Goal: Task Accomplishment & Management: Manage account settings

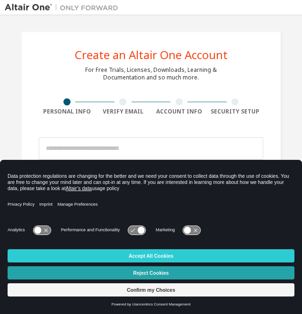
click at [160, 273] on button "Reject Cookies" at bounding box center [151, 272] width 287 height 13
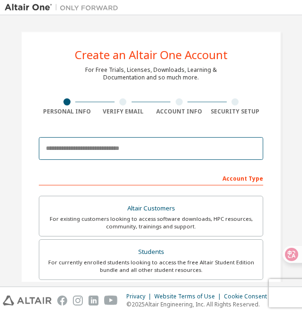
click at [163, 158] on input "email" at bounding box center [151, 148] width 224 height 23
type input "**********"
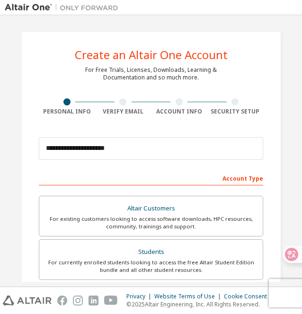
type input "******"
type input "***"
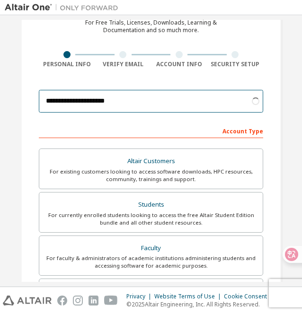
scroll to position [95, 0]
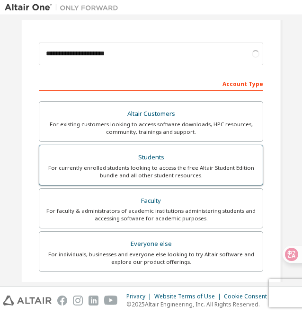
click at [164, 170] on div "For currently enrolled students looking to access the free Altair Student Editi…" at bounding box center [151, 171] width 212 height 15
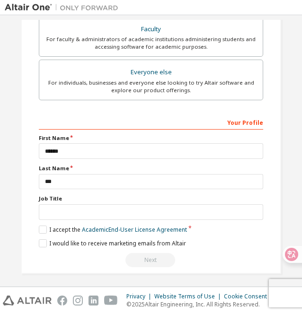
scroll to position [267, 0]
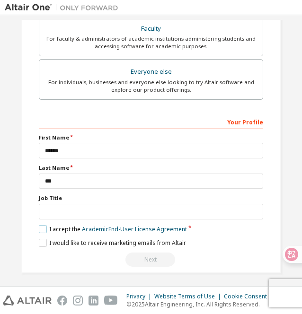
click at [45, 225] on label "I accept the Academic End-User License Agreement" at bounding box center [113, 229] width 148 height 8
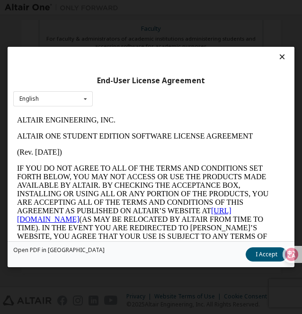
scroll to position [0, 0]
click at [262, 259] on button "I Accept" at bounding box center [267, 254] width 42 height 14
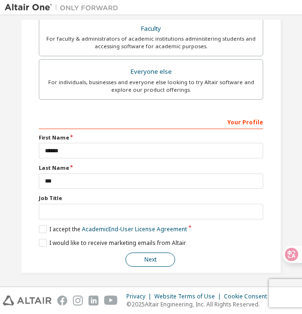
click at [147, 256] on button "Next" at bounding box center [150, 260] width 50 height 14
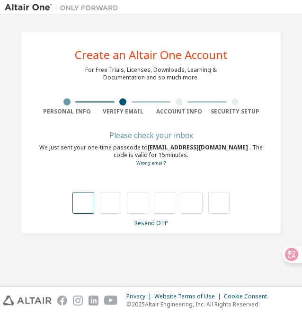
click at [85, 207] on input "text" at bounding box center [82, 203] width 21 height 22
type input "*"
click at [86, 203] on input "*" at bounding box center [82, 203] width 21 height 22
type input "*"
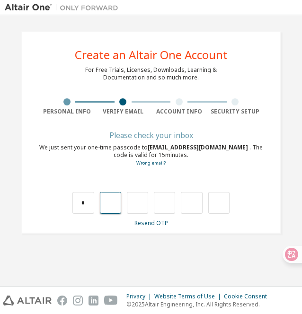
click at [115, 206] on input "text" at bounding box center [110, 203] width 21 height 22
type input "*"
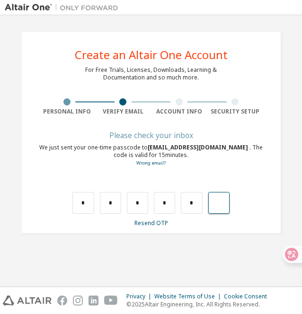
type input "*"
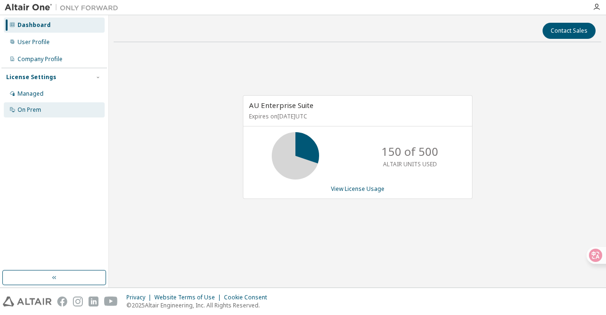
click at [39, 109] on div "On Prem" at bounding box center [30, 110] width 24 height 8
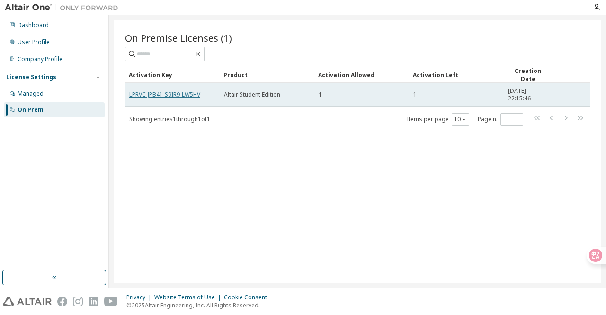
click at [157, 93] on link "LPRVC-JPB41-S9IR9-LW5HV" at bounding box center [164, 94] width 71 height 8
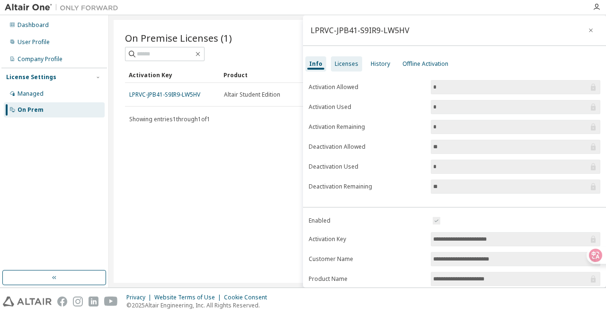
click at [339, 62] on div "Licenses" at bounding box center [347, 64] width 24 height 8
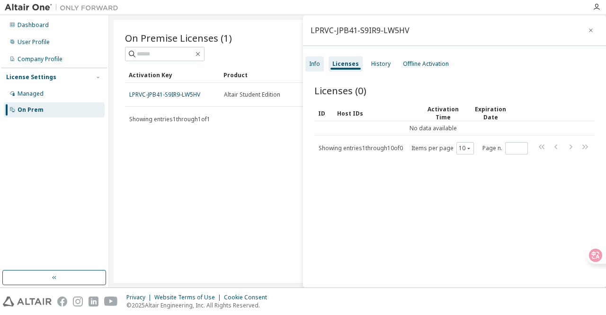
click at [318, 62] on div "Info" at bounding box center [314, 64] width 11 height 8
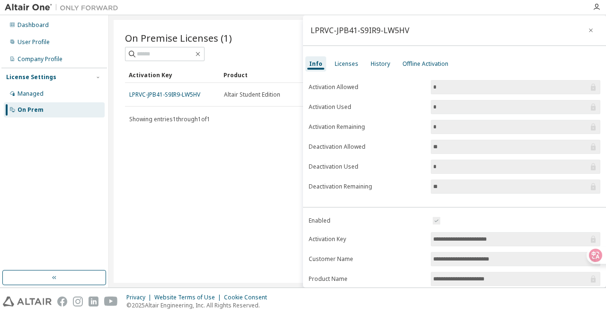
click at [482, 91] on input "*" at bounding box center [510, 86] width 155 height 9
click at [245, 168] on div "On Premise Licenses (1) Clear Load Save Save As Field Operator Value Select fil…" at bounding box center [357, 151] width 487 height 263
click at [587, 28] on icon "button" at bounding box center [590, 30] width 7 height 8
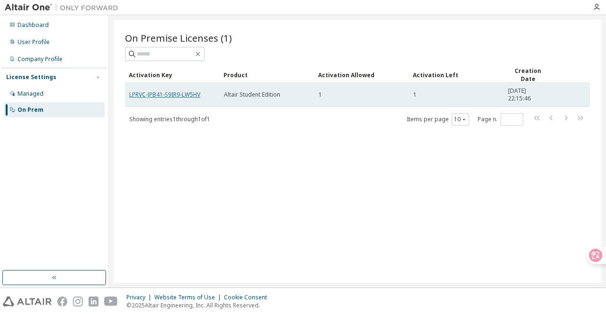
click at [185, 92] on link "LPRVC-JPB41-S9IR9-LW5HV" at bounding box center [164, 94] width 71 height 8
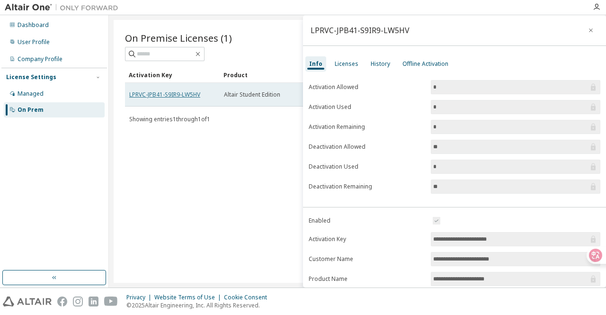
click at [185, 92] on link "LPRVC-JPB41-S9IR9-LW5HV" at bounding box center [164, 94] width 71 height 8
click at [126, 92] on td "LPRVC-JPB41-S9IR9-LW5HV" at bounding box center [172, 95] width 95 height 24
click at [149, 90] on link "LPRVC-JPB41-S9IR9-LW5HV" at bounding box center [164, 94] width 71 height 8
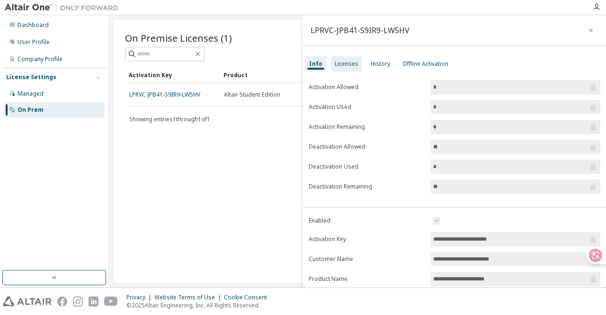
click at [353, 60] on div "Licenses" at bounding box center [347, 64] width 24 height 8
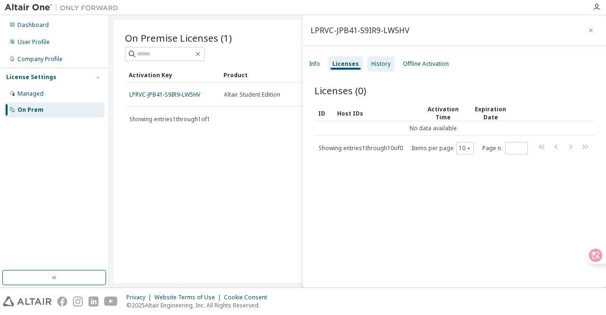
click at [376, 70] on div "History" at bounding box center [380, 63] width 27 height 15
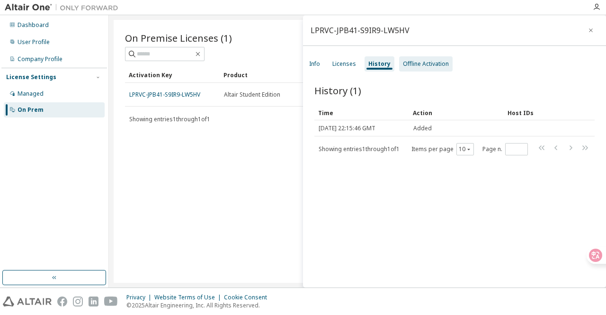
click at [425, 62] on div "Offline Activation" at bounding box center [426, 64] width 46 height 8
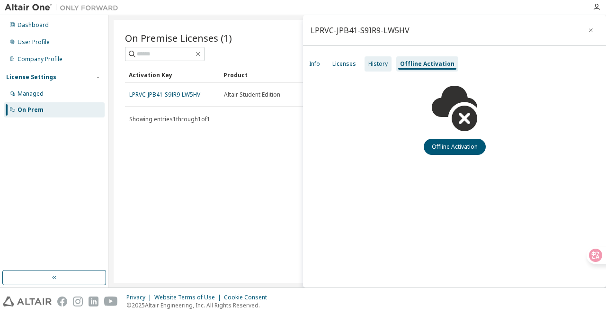
click at [373, 66] on div "History" at bounding box center [377, 64] width 19 height 8
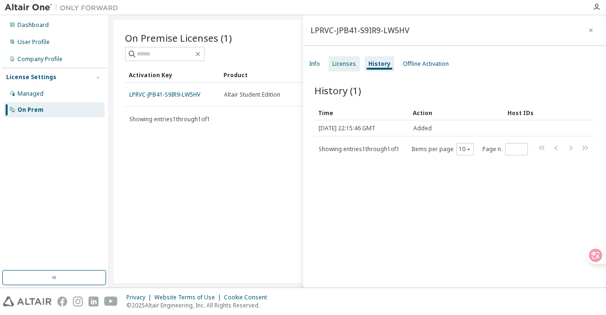
click at [354, 66] on div "Licenses" at bounding box center [344, 64] width 24 height 8
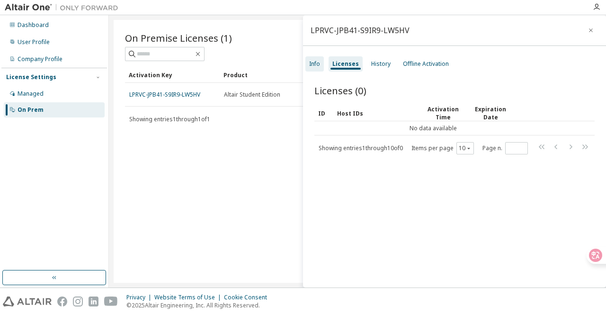
click at [317, 66] on div "Info" at bounding box center [314, 64] width 11 height 8
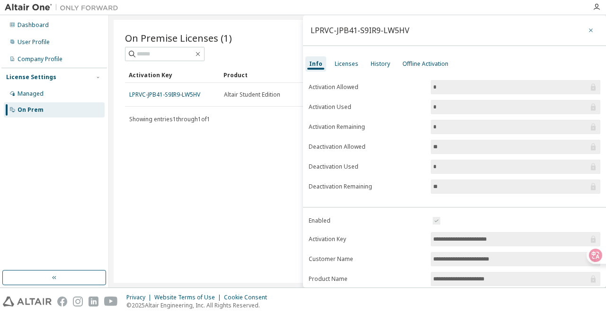
click at [589, 29] on icon "button" at bounding box center [590, 30] width 7 height 8
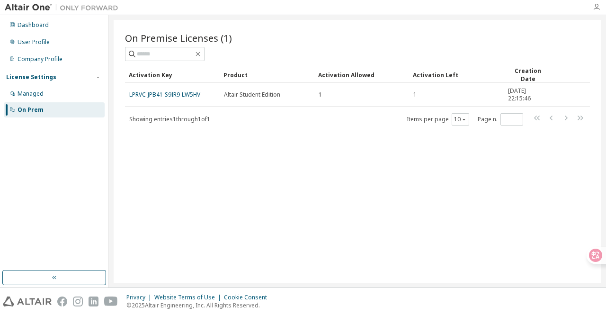
click at [592, 9] on icon "button" at bounding box center [596, 7] width 8 height 8
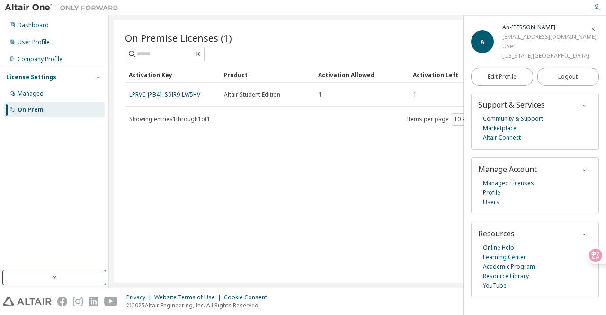
click at [491, 41] on div "A" at bounding box center [482, 41] width 23 height 23
click at [500, 129] on link "Marketplace" at bounding box center [500, 128] width 34 height 9
